Goal: Task Accomplishment & Management: Manage account settings

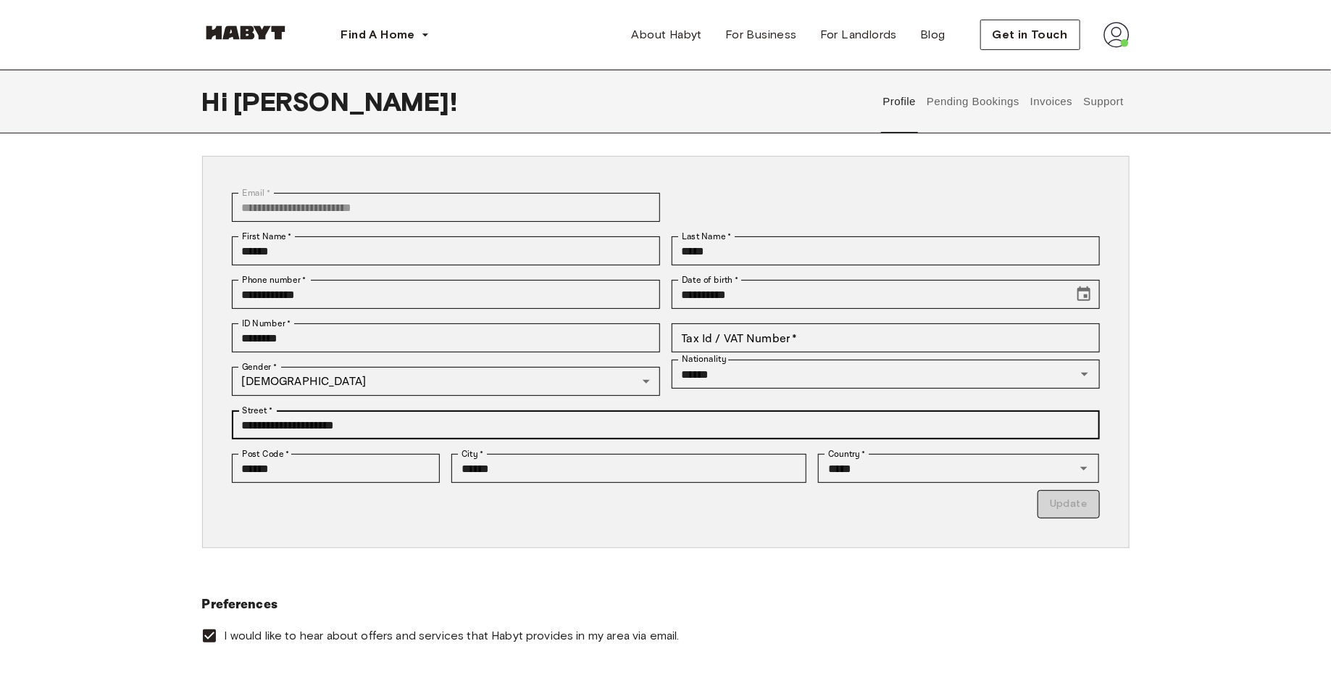
scroll to position [48, 0]
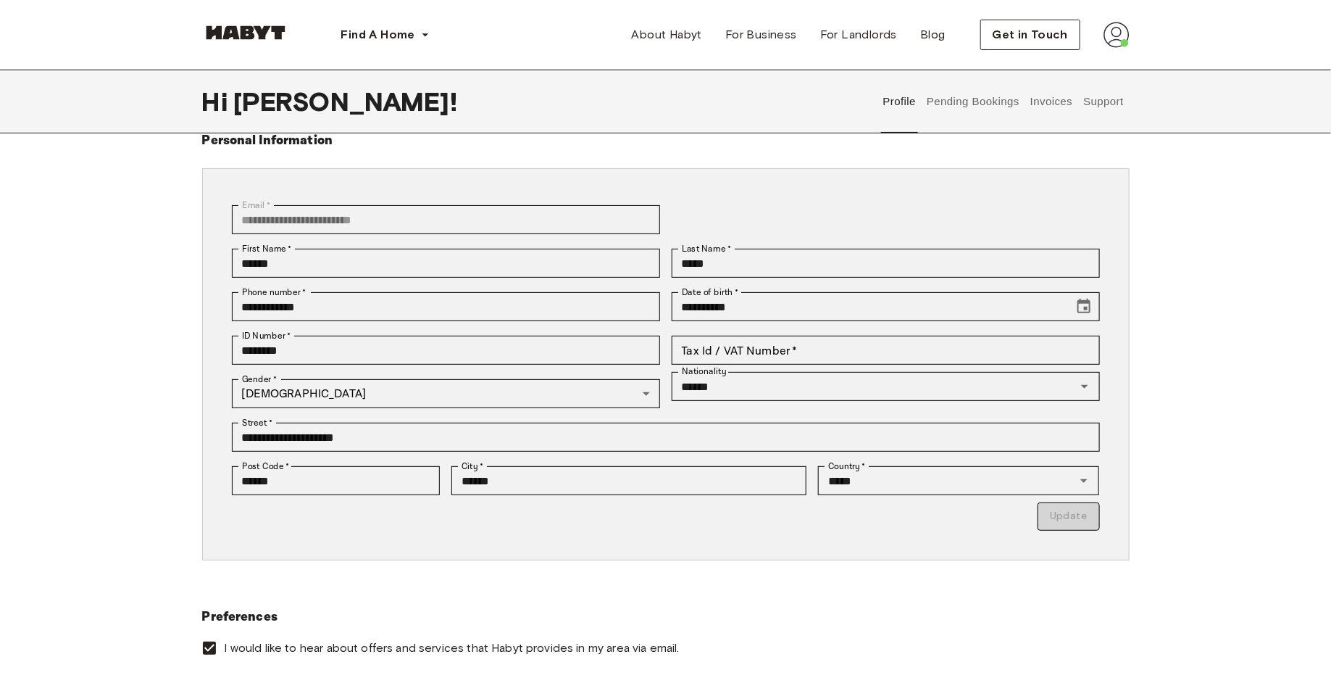
click at [1067, 101] on button "Invoices" at bounding box center [1051, 102] width 46 height 64
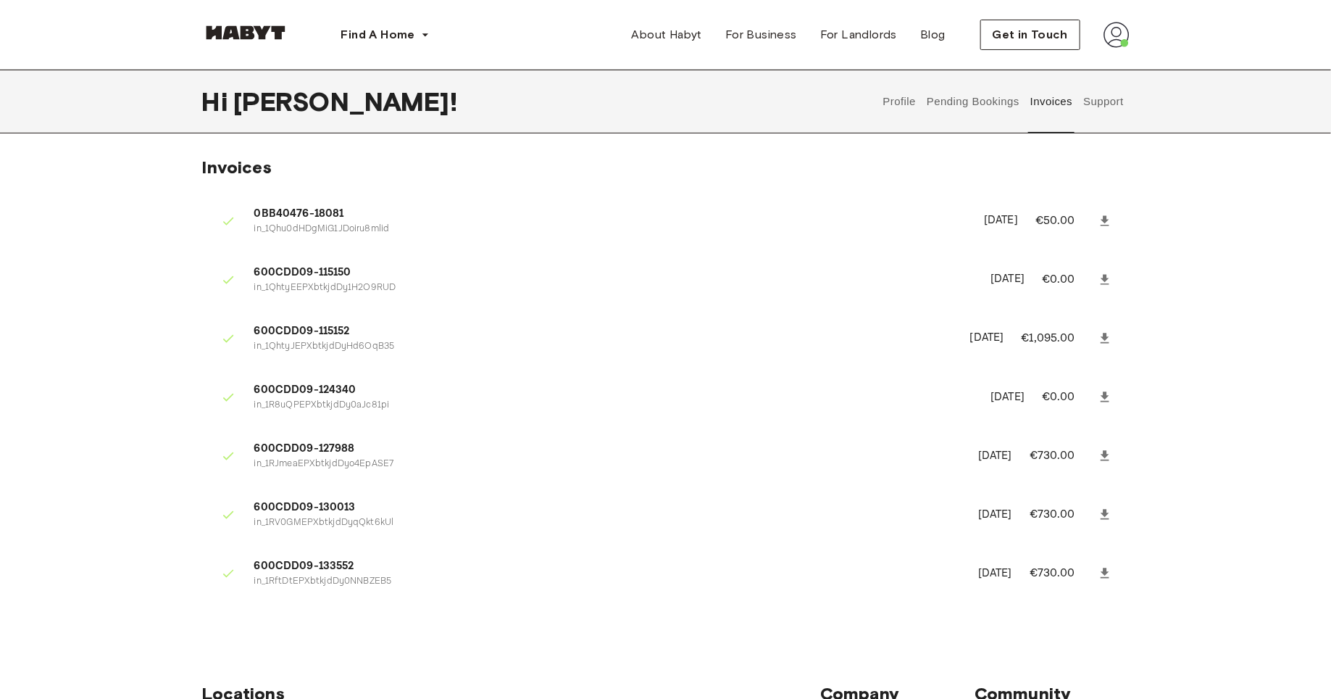
click at [946, 95] on button "Pending Bookings" at bounding box center [973, 102] width 96 height 64
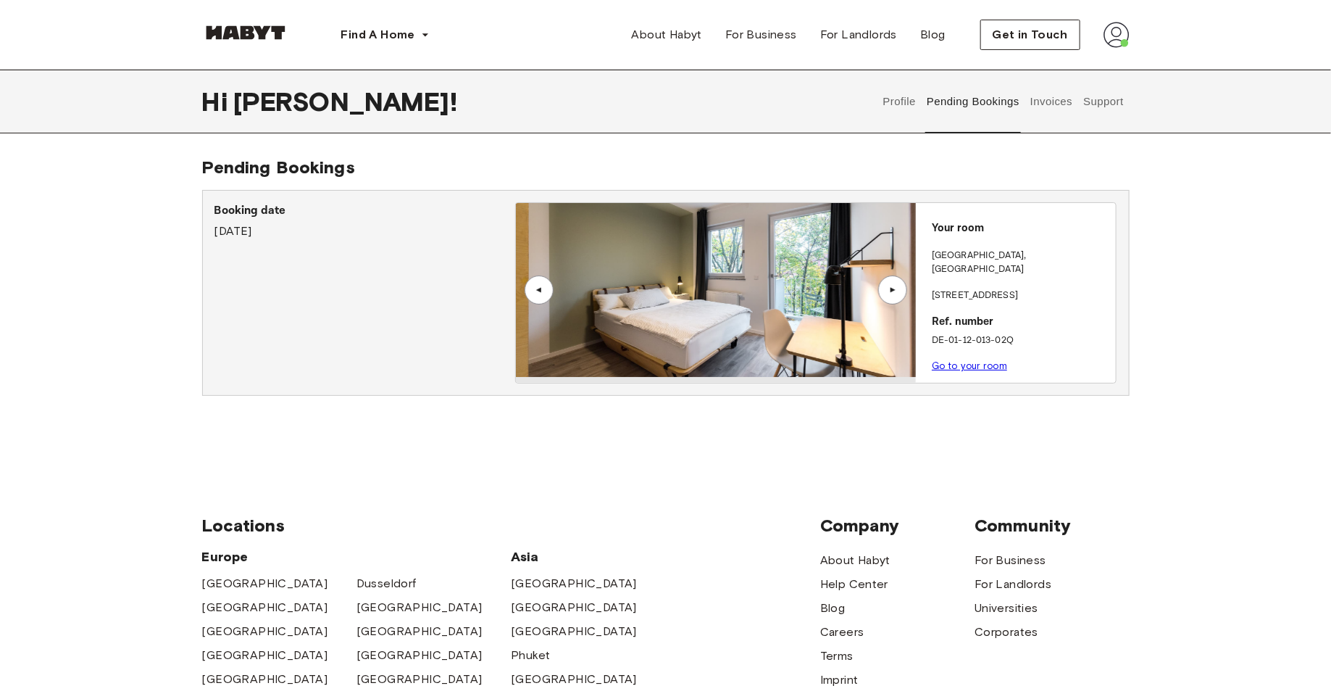
click at [892, 291] on div "▲" at bounding box center [892, 290] width 14 height 9
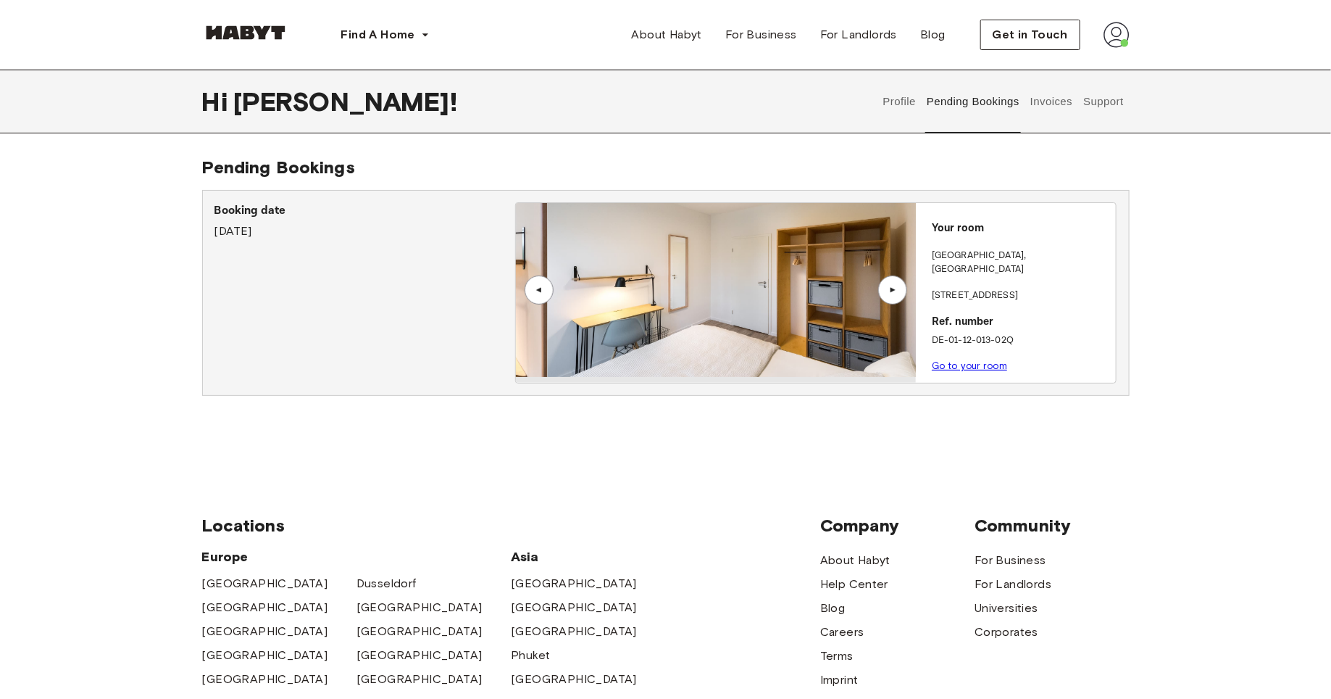
click at [892, 291] on div "▲" at bounding box center [892, 290] width 14 height 9
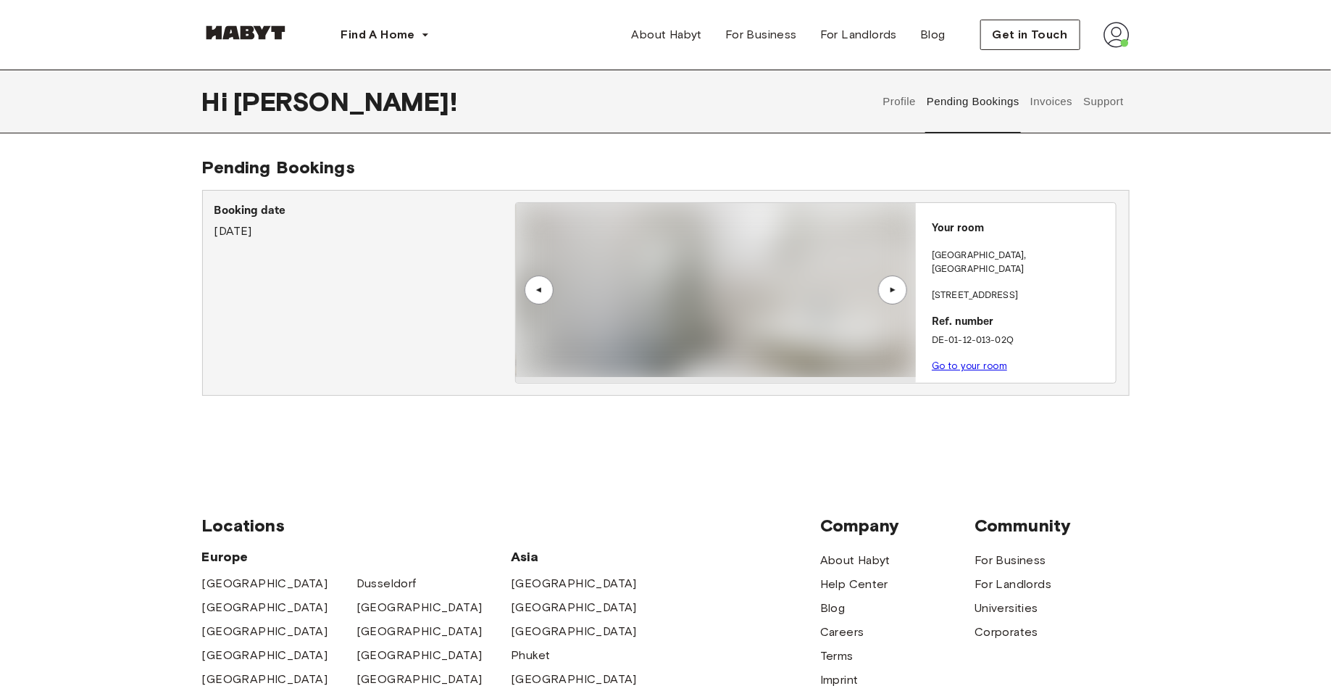
click at [891, 291] on div "▲" at bounding box center [892, 290] width 14 height 9
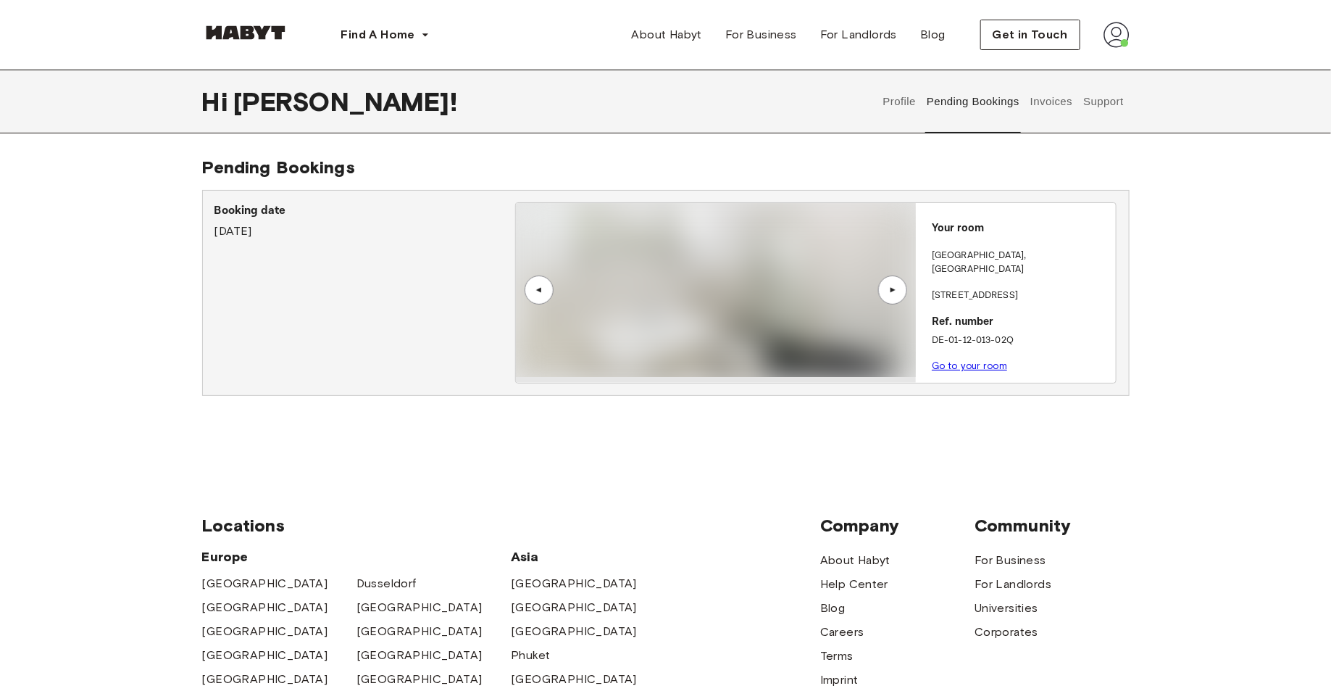
click at [972, 360] on link "Go to your room" at bounding box center [969, 365] width 75 height 11
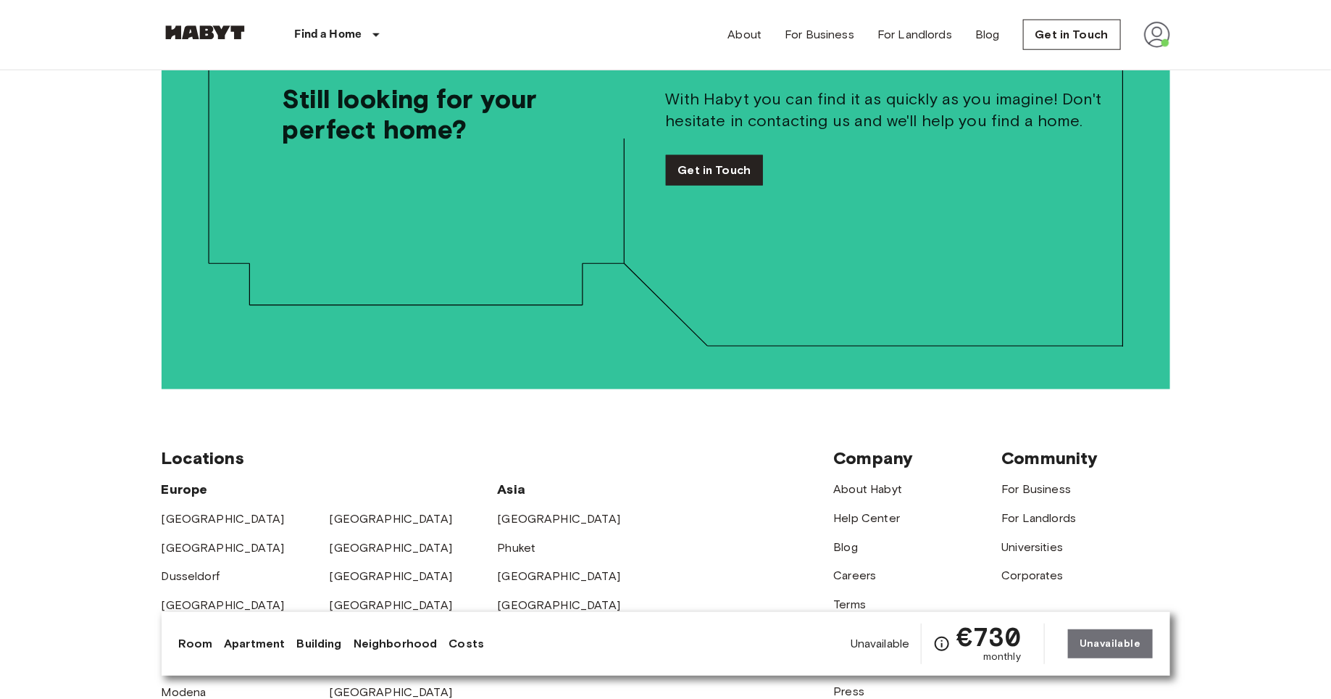
scroll to position [3547, 0]
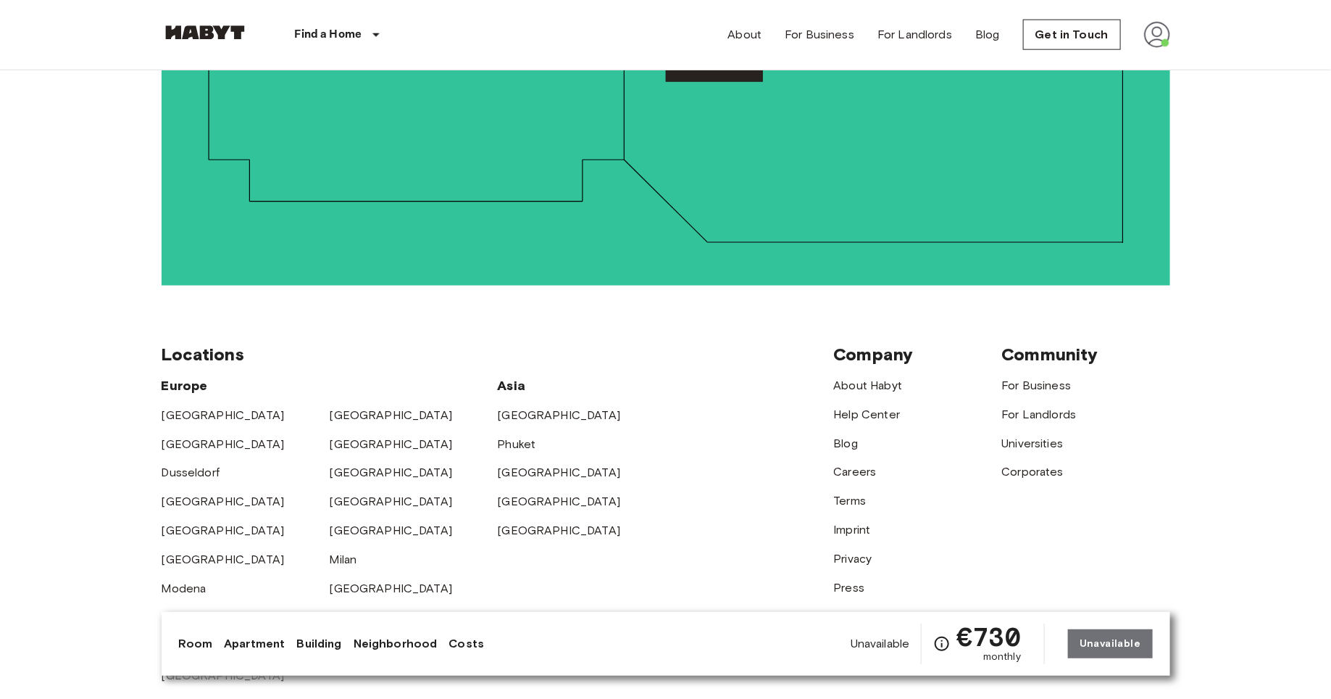
click at [1158, 40] on img at bounding box center [1157, 35] width 26 height 26
drag, startPoint x: 1175, startPoint y: 61, endPoint x: 1023, endPoint y: -41, distance: 182.3
click at [1059, 36] on div at bounding box center [665, 349] width 1331 height 699
click at [1059, 36] on link "Get in Touch" at bounding box center [1072, 35] width 98 height 30
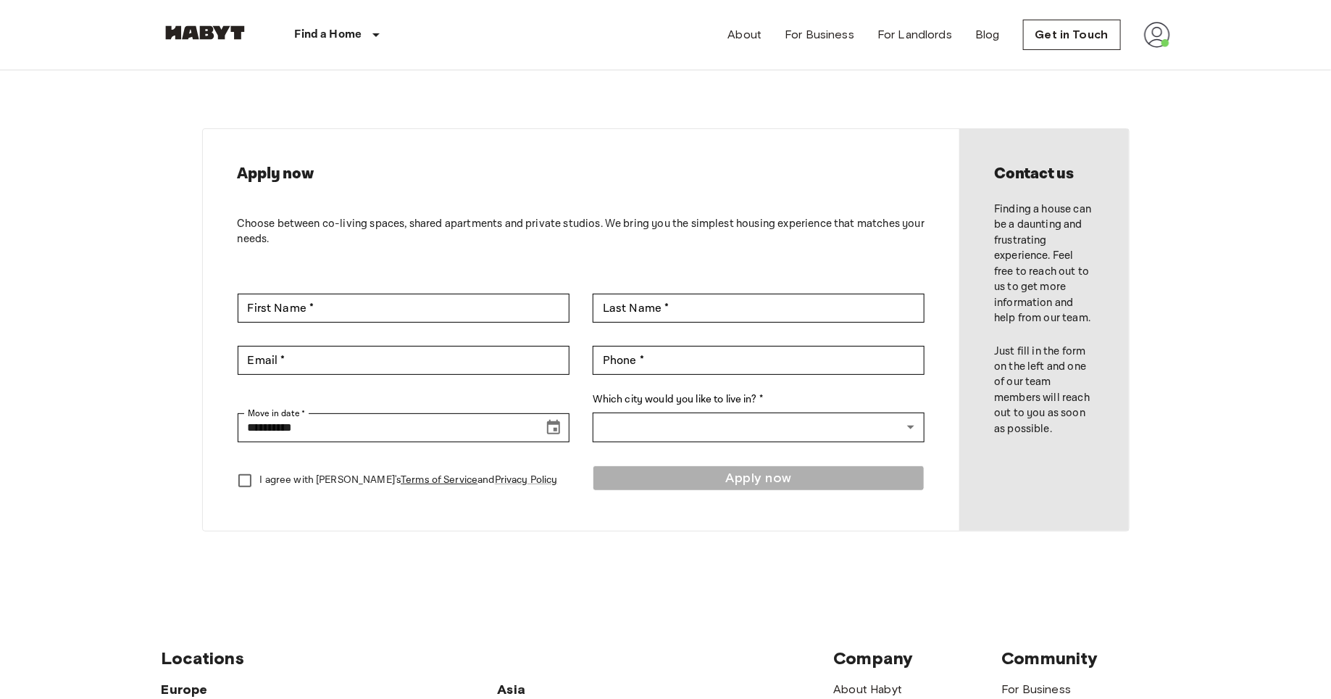
click at [1149, 43] on img at bounding box center [1157, 35] width 26 height 26
click at [1159, 57] on li "Profile" at bounding box center [1216, 61] width 145 height 26
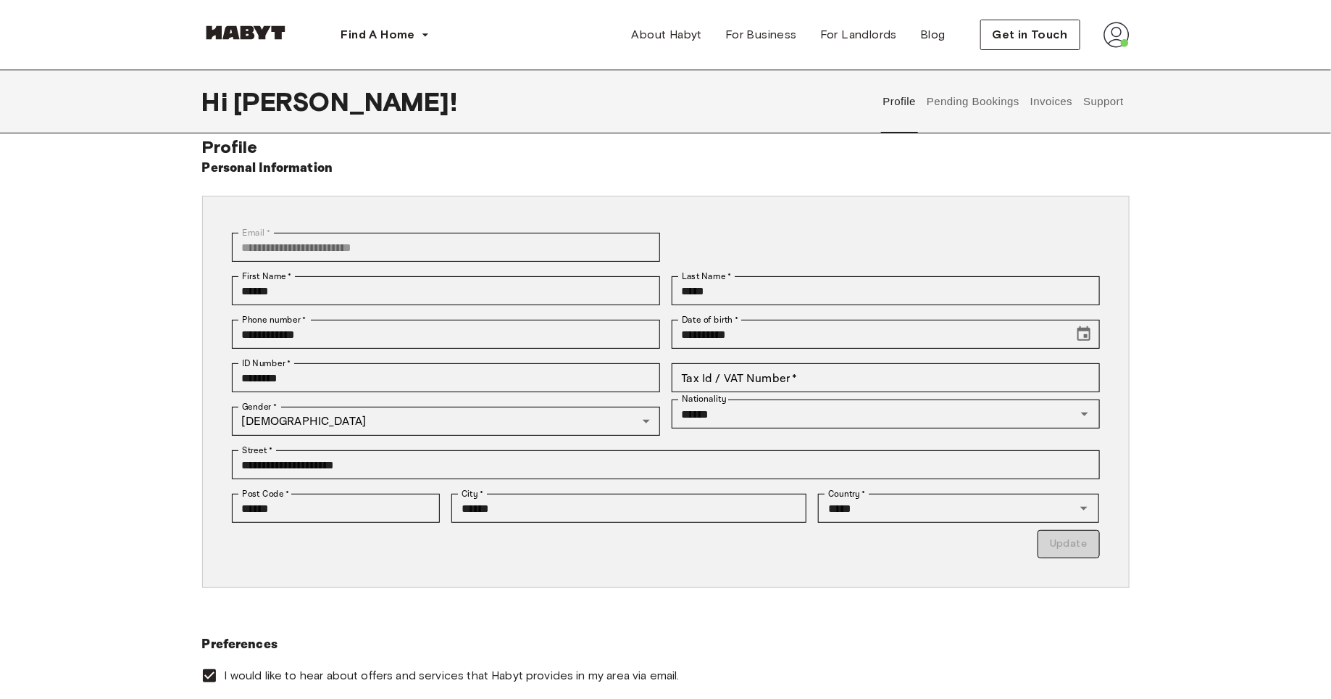
scroll to position [23, 0]
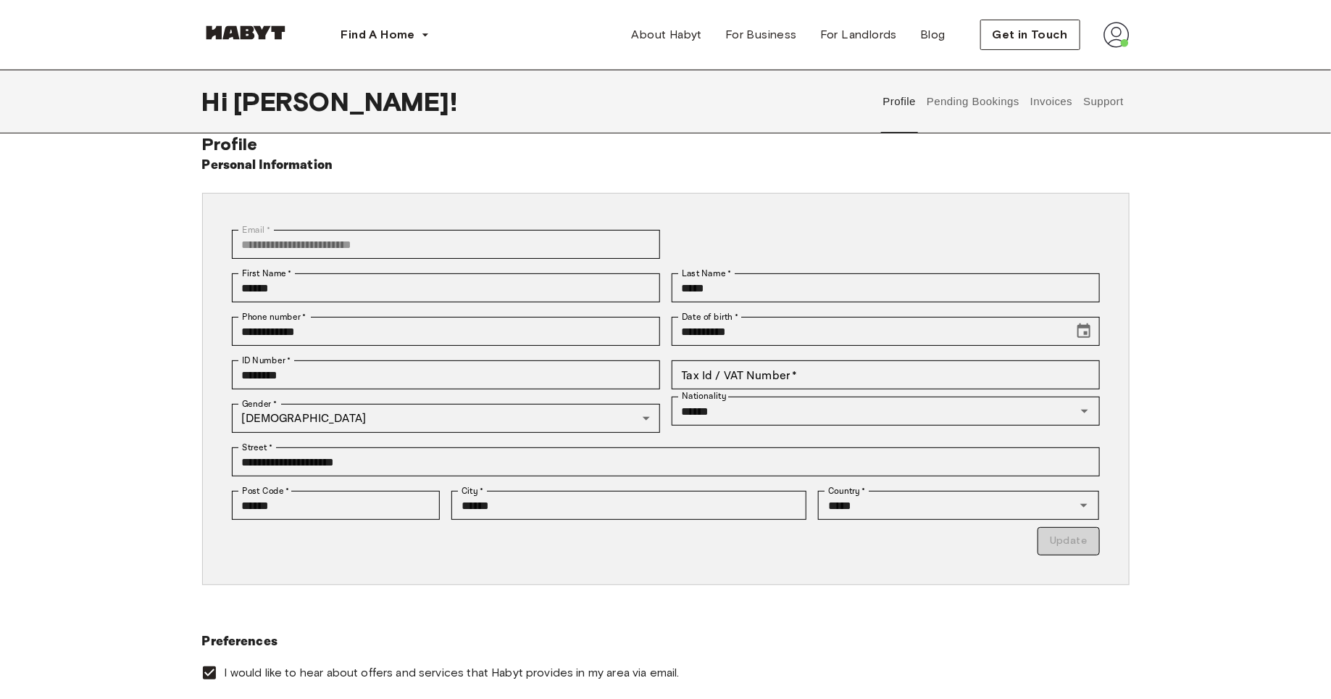
click at [1112, 104] on button "Support" at bounding box center [1104, 102] width 44 height 64
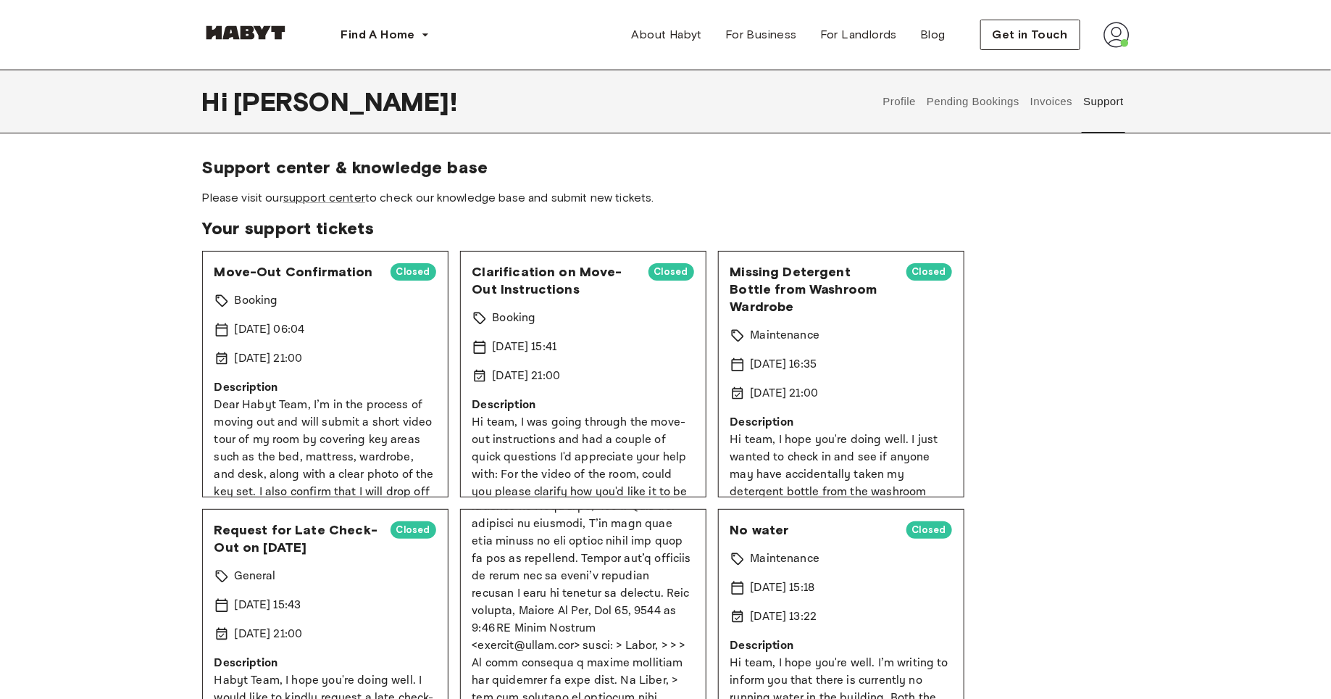
click at [1112, 38] on img at bounding box center [1117, 35] width 26 height 26
click at [1071, 203] on span "Please visit our support center to check our knowledge base and submit new tick…" at bounding box center [666, 198] width 928 height 16
click at [893, 99] on button "Profile" at bounding box center [899, 102] width 37 height 64
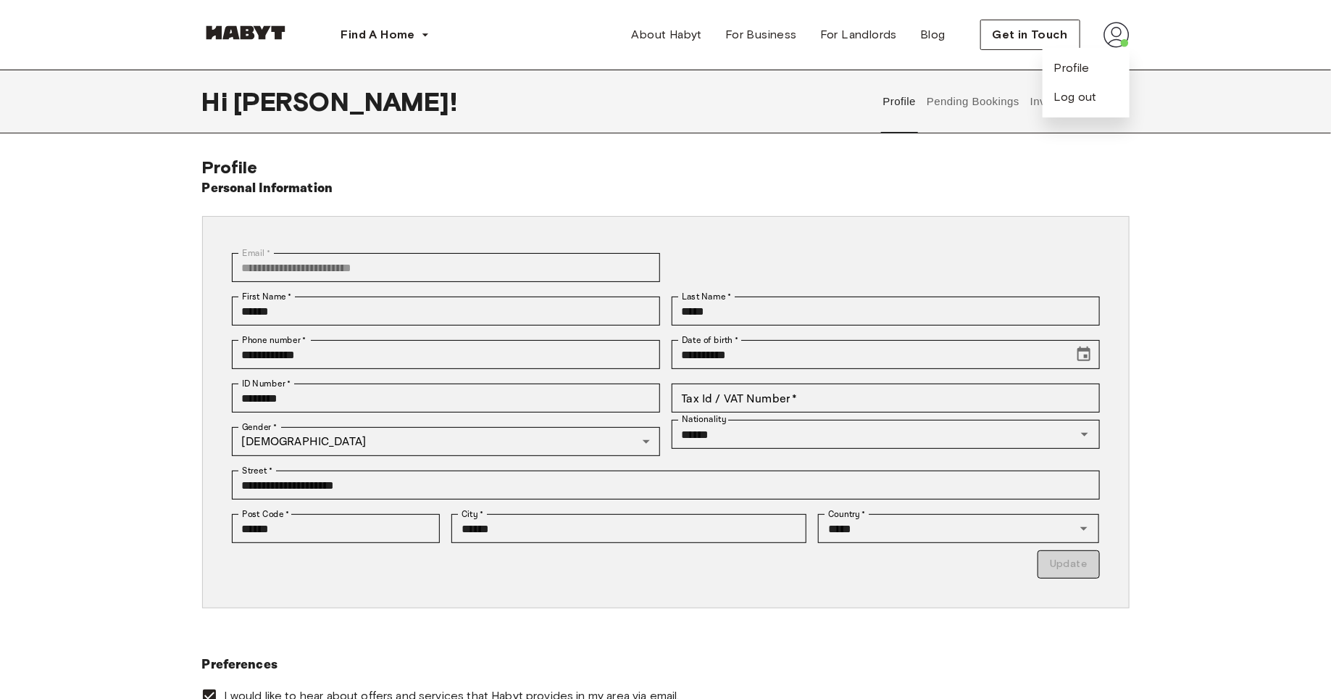
click at [1196, 280] on div "**********" at bounding box center [665, 434] width 1331 height 554
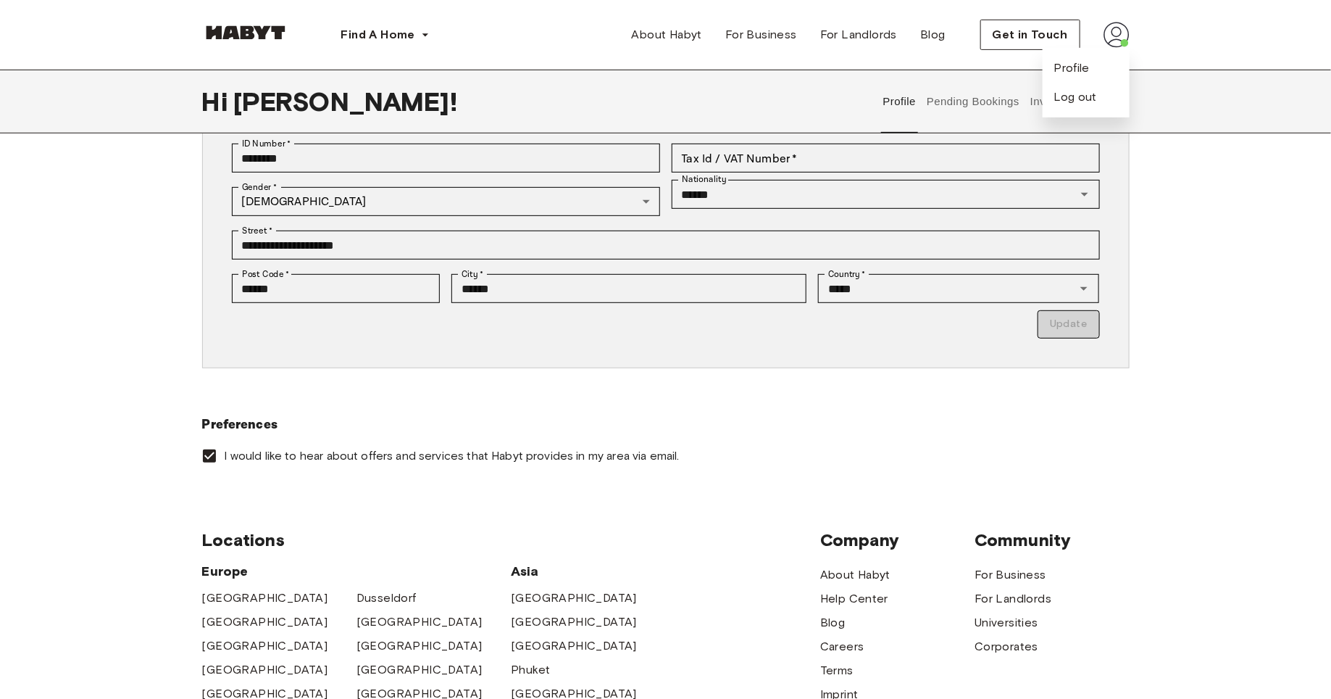
scroll to position [243, 0]
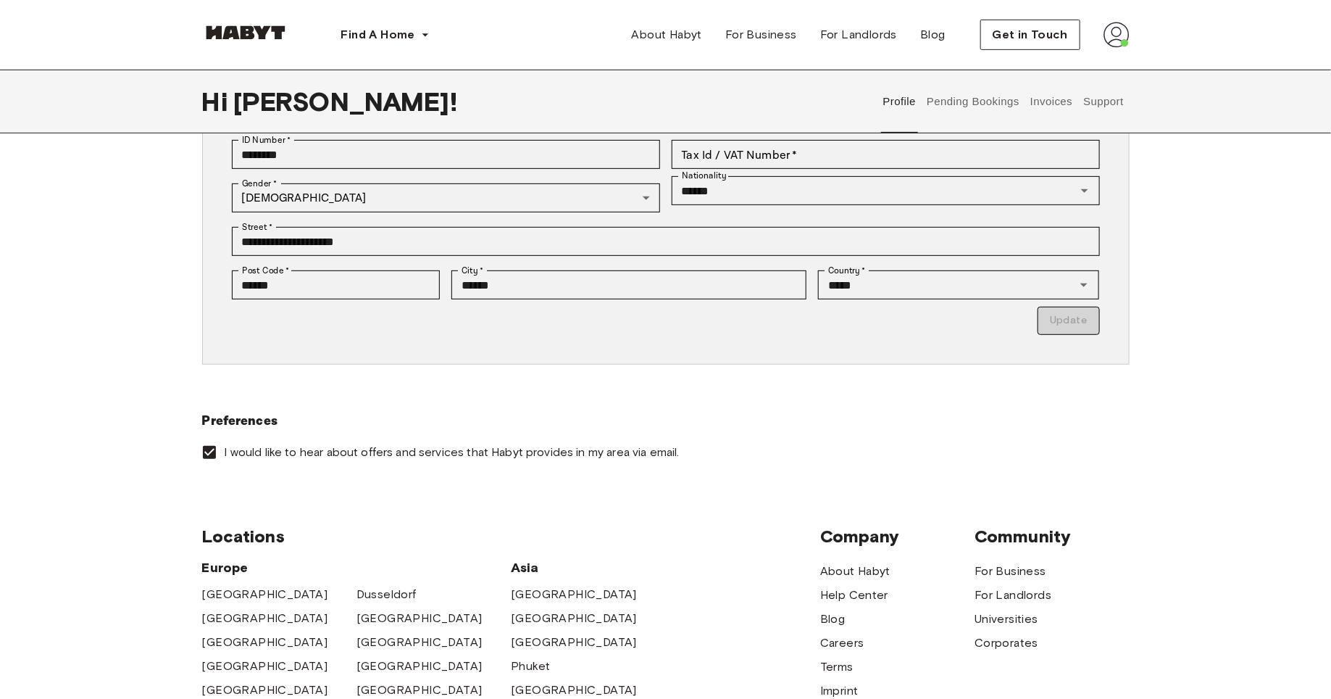
scroll to position [75, 0]
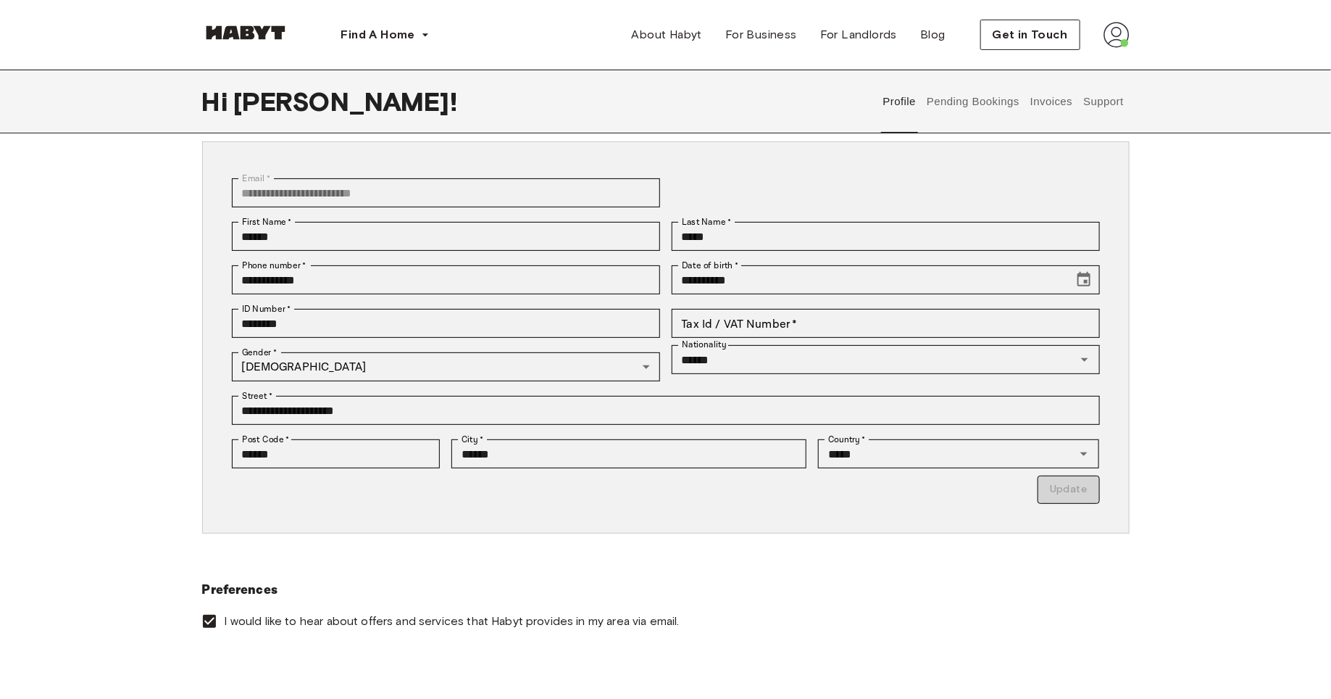
click at [1113, 101] on button "Support" at bounding box center [1104, 102] width 44 height 64
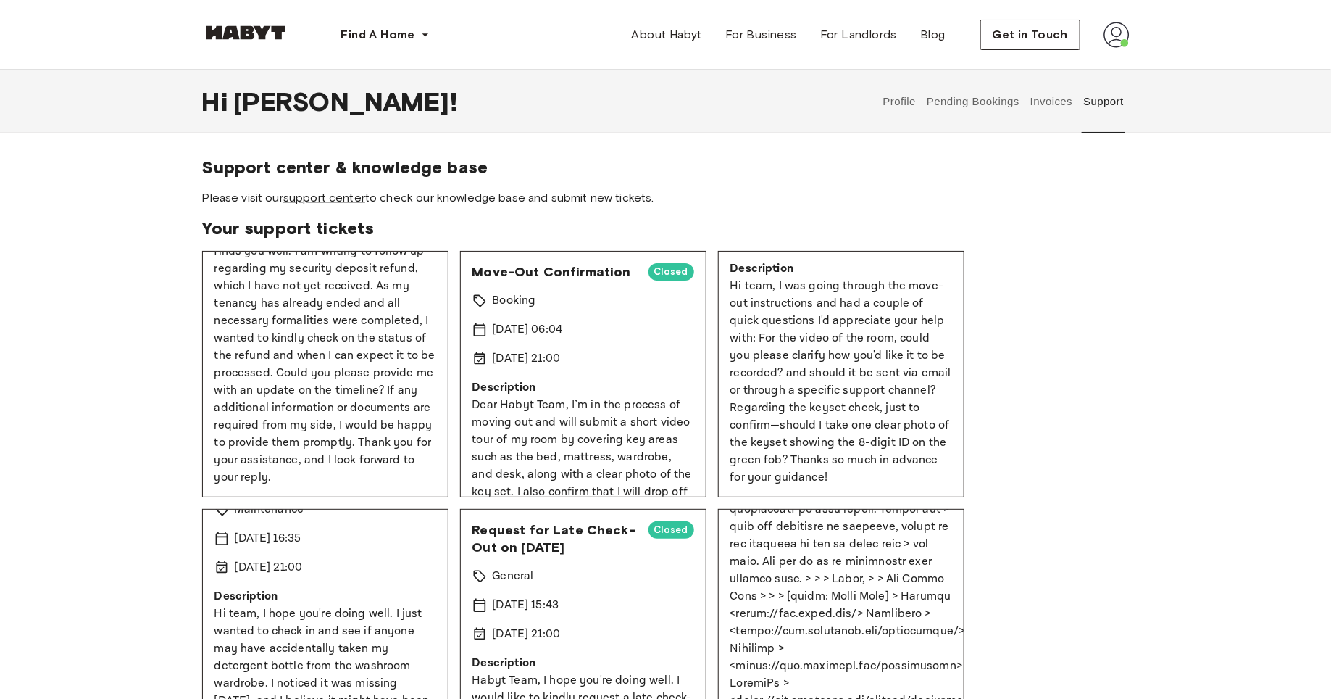
click at [903, 99] on button "Profile" at bounding box center [899, 102] width 37 height 64
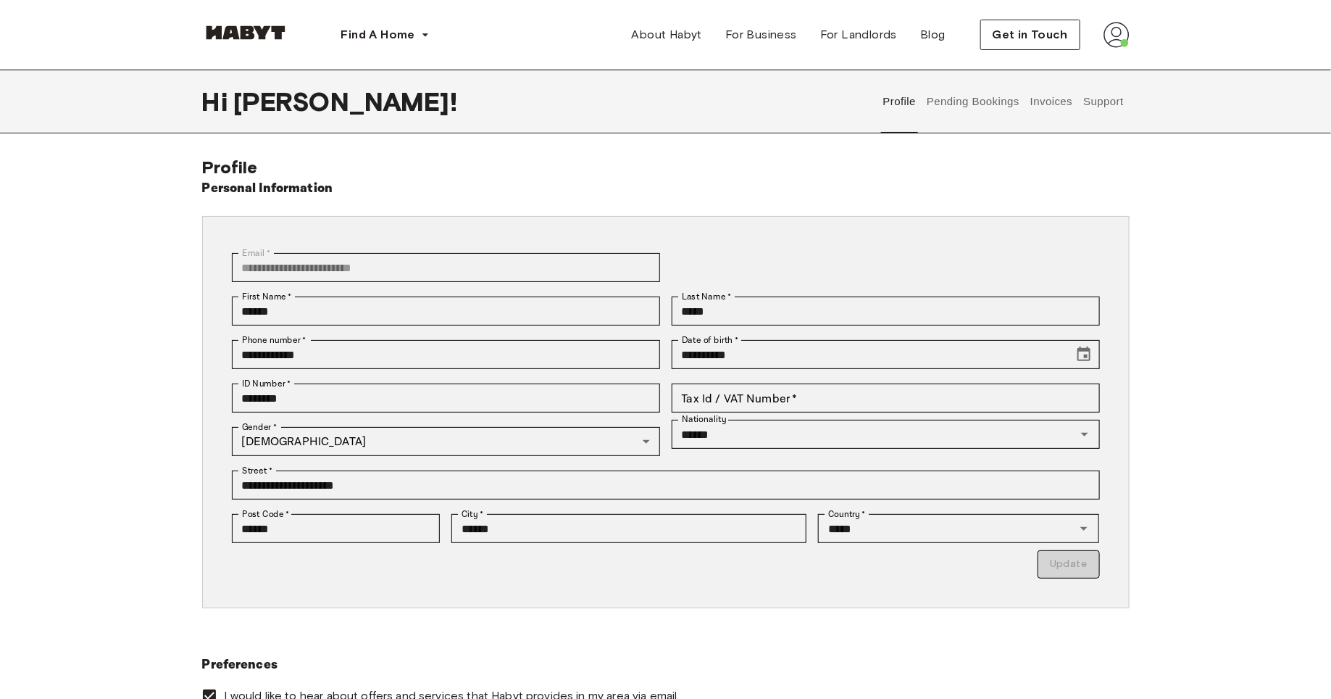
click at [234, 37] on img at bounding box center [245, 32] width 87 height 14
